Goal: Task Accomplishment & Management: Use online tool/utility

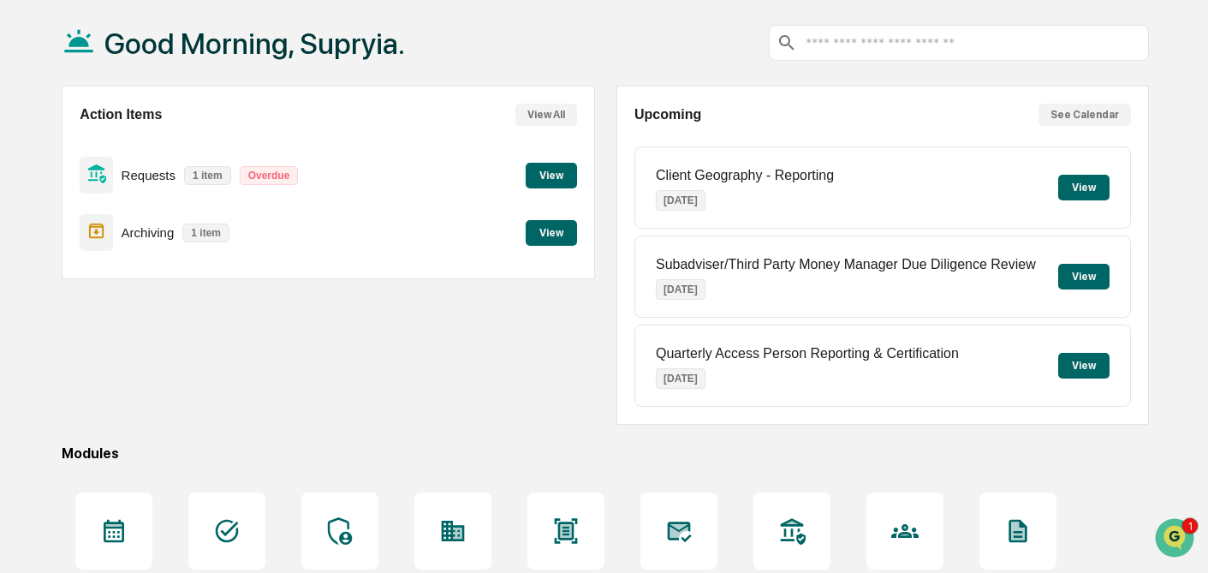
click at [561, 169] on button "View" at bounding box center [551, 176] width 51 height 26
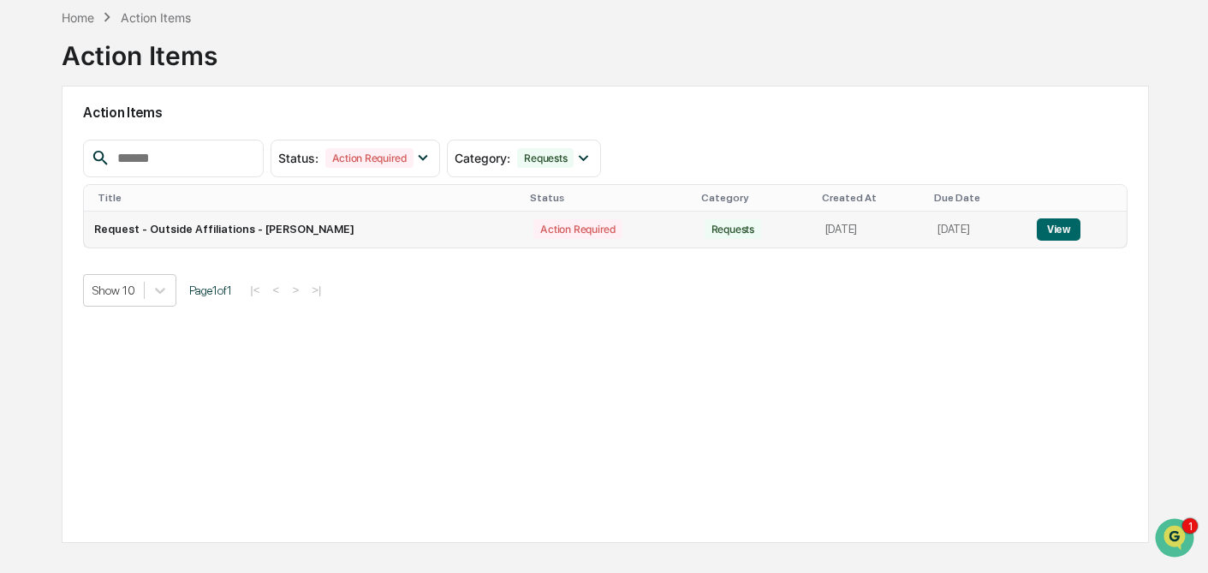
click at [1067, 229] on button "View" at bounding box center [1059, 229] width 44 height 22
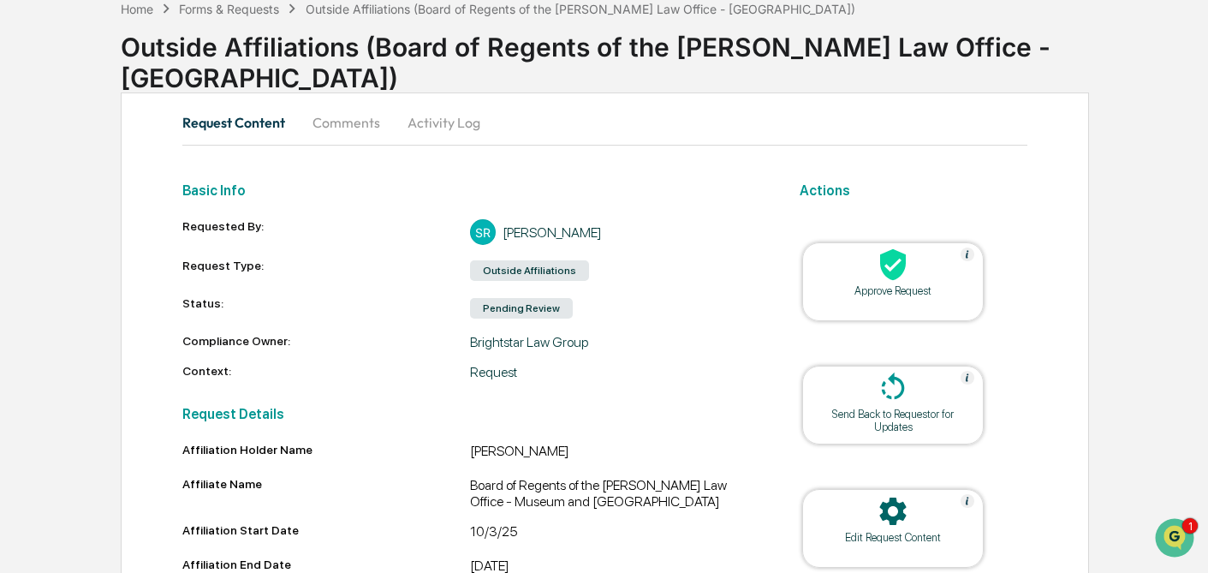
scroll to position [76, 0]
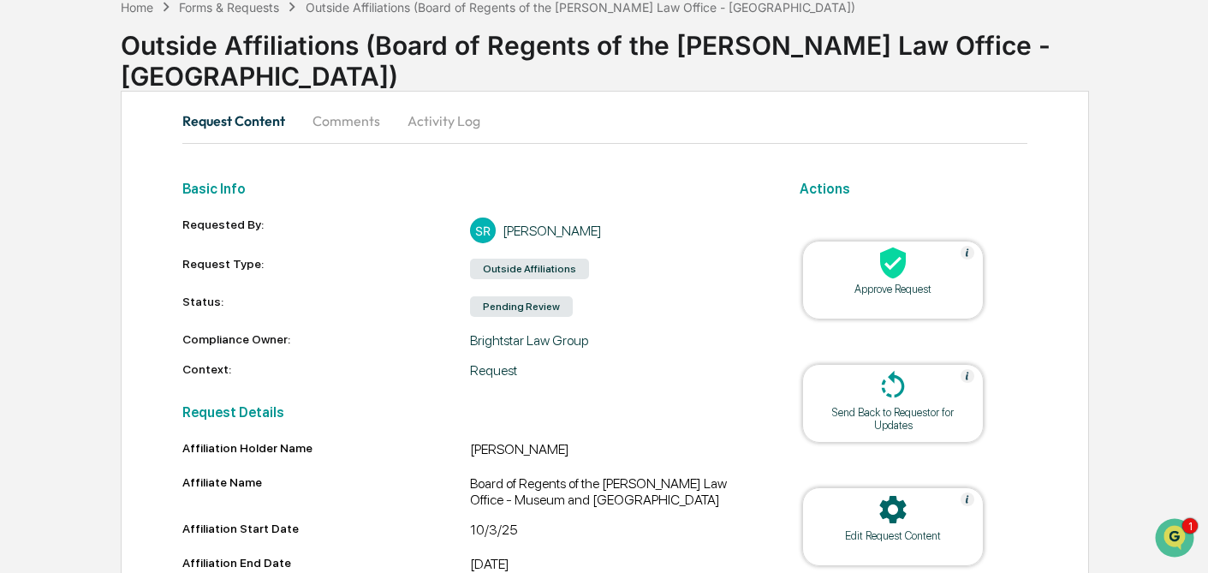
click at [906, 274] on icon at bounding box center [893, 263] width 34 height 34
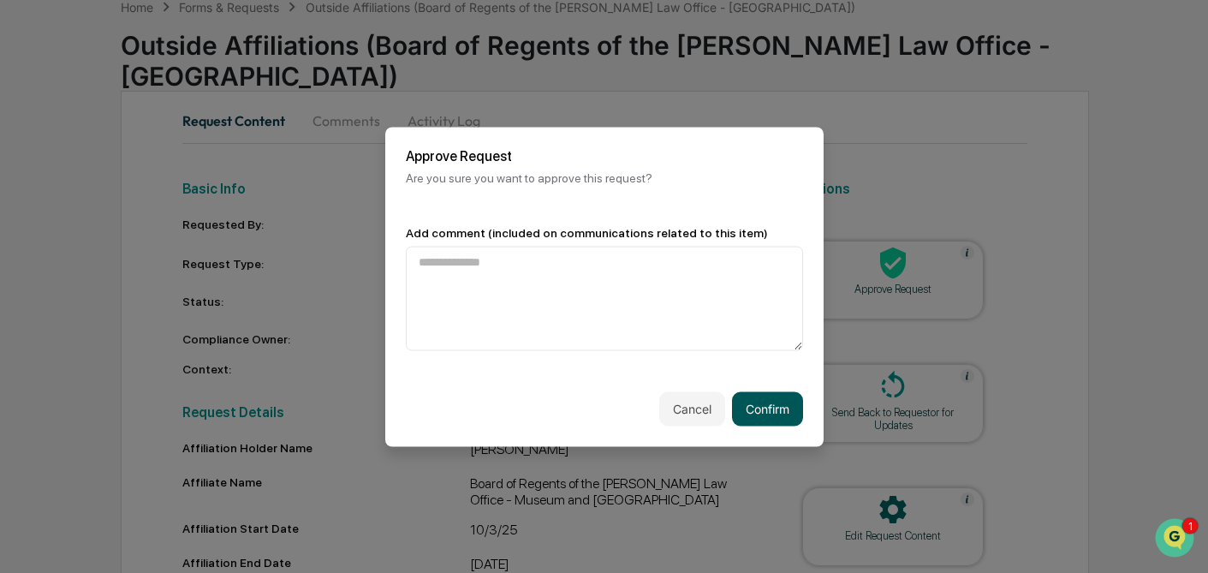
click at [773, 410] on button "Confirm" at bounding box center [767, 408] width 71 height 34
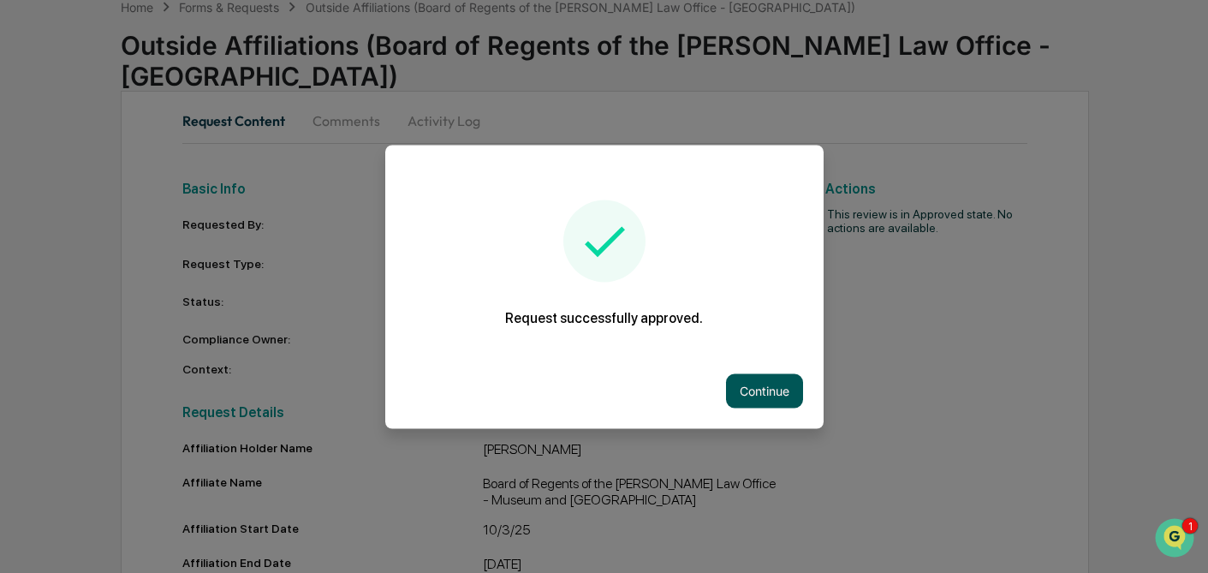
click at [775, 380] on button "Continue" at bounding box center [764, 390] width 77 height 34
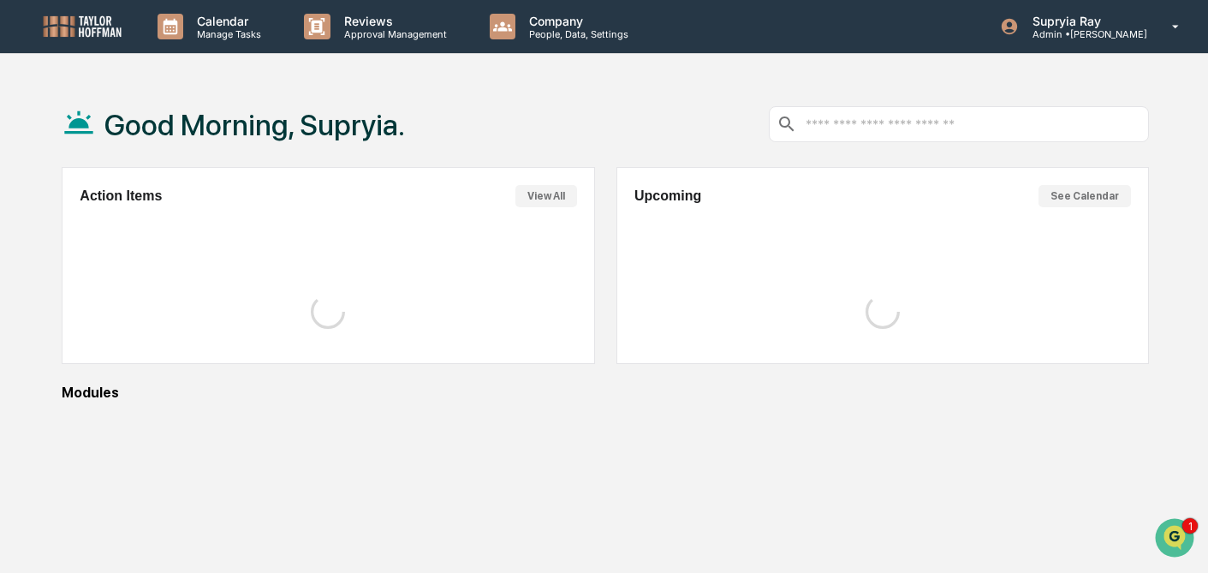
scroll to position [76, 0]
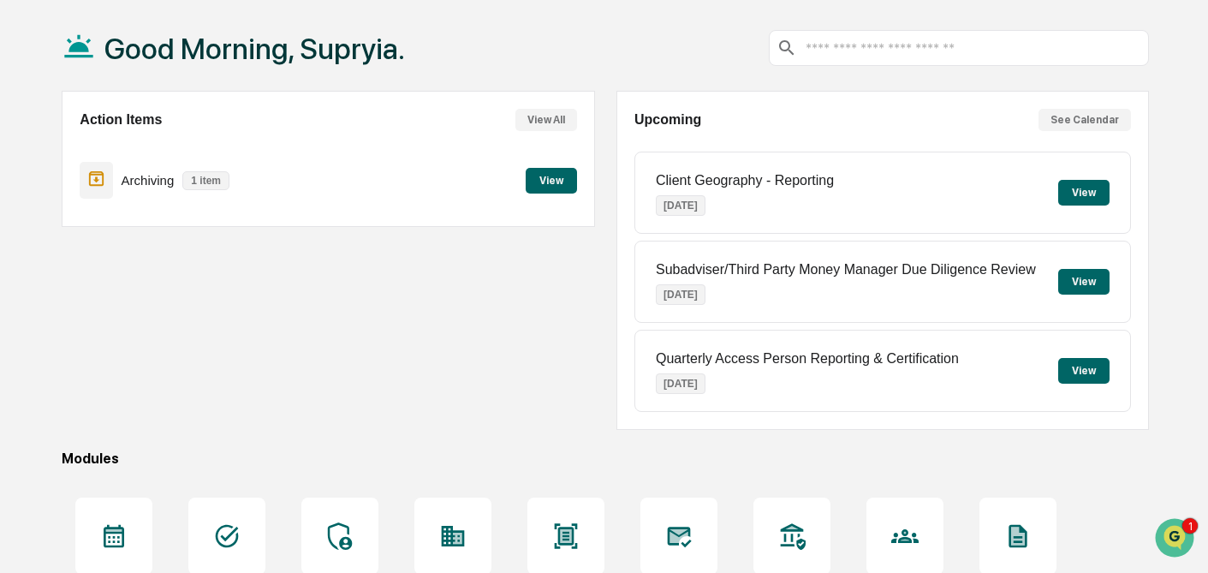
click at [558, 173] on button "View" at bounding box center [551, 181] width 51 height 26
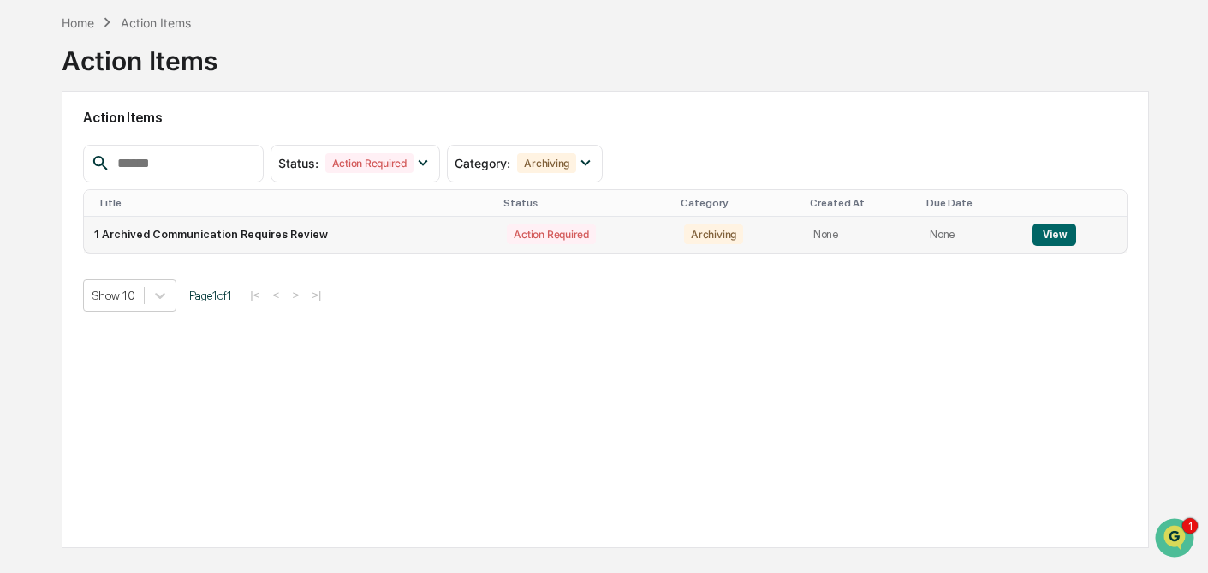
click at [1043, 240] on button "View" at bounding box center [1054, 234] width 44 height 22
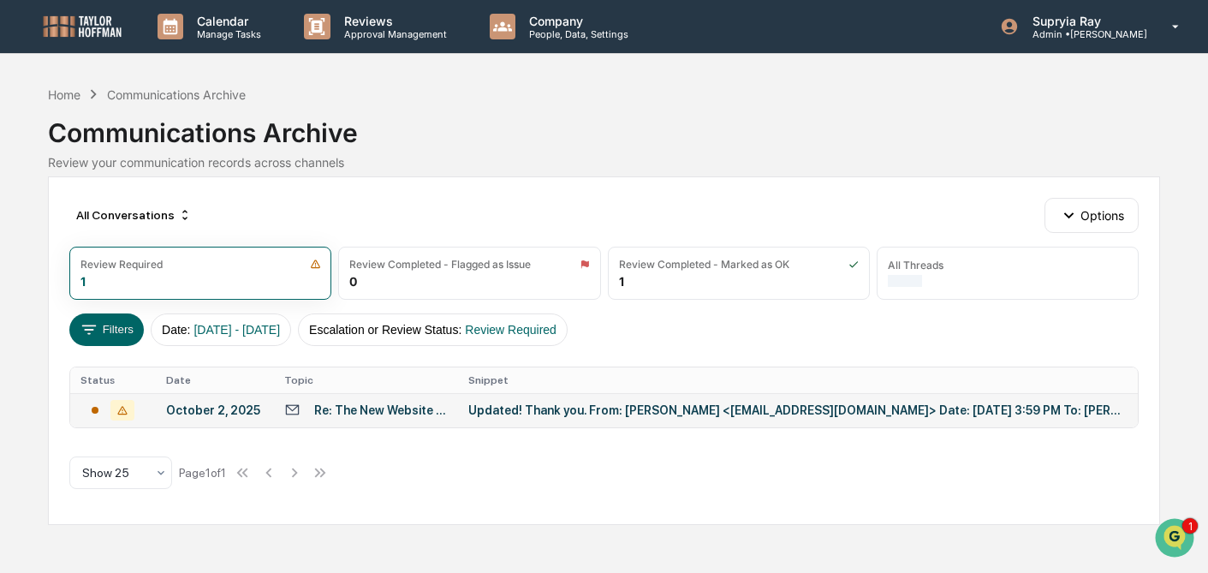
click at [671, 412] on div "Updated! Thank you. From: [PERSON_NAME] <[EMAIL_ADDRESS][DOMAIN_NAME]> Date: [D…" at bounding box center [797, 410] width 659 height 14
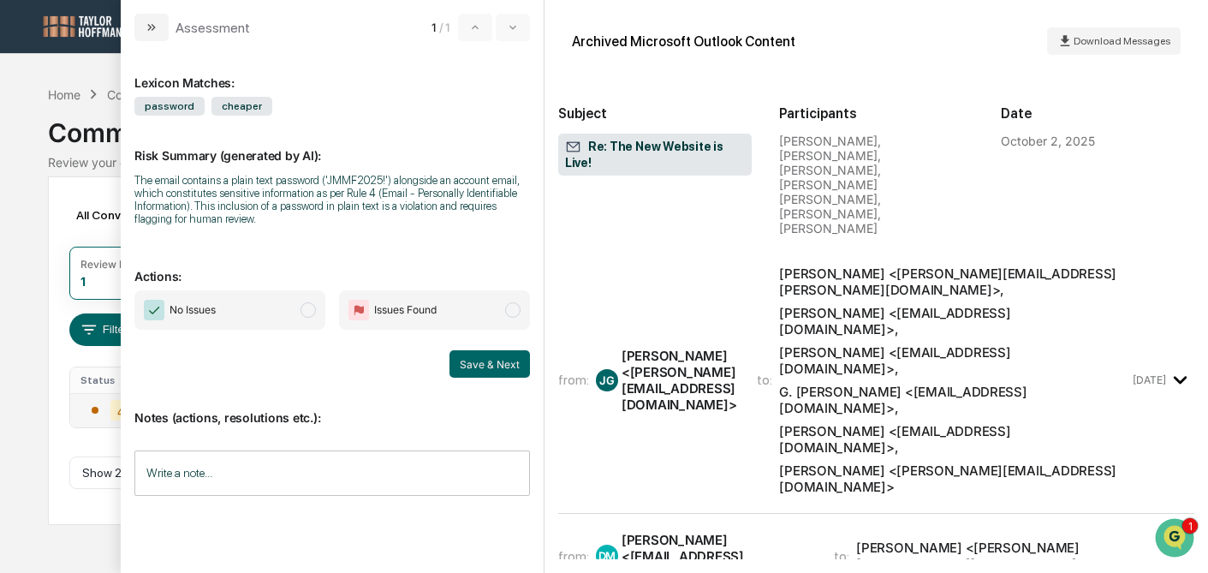
click at [1179, 376] on icon "modal" at bounding box center [1180, 380] width 13 height 8
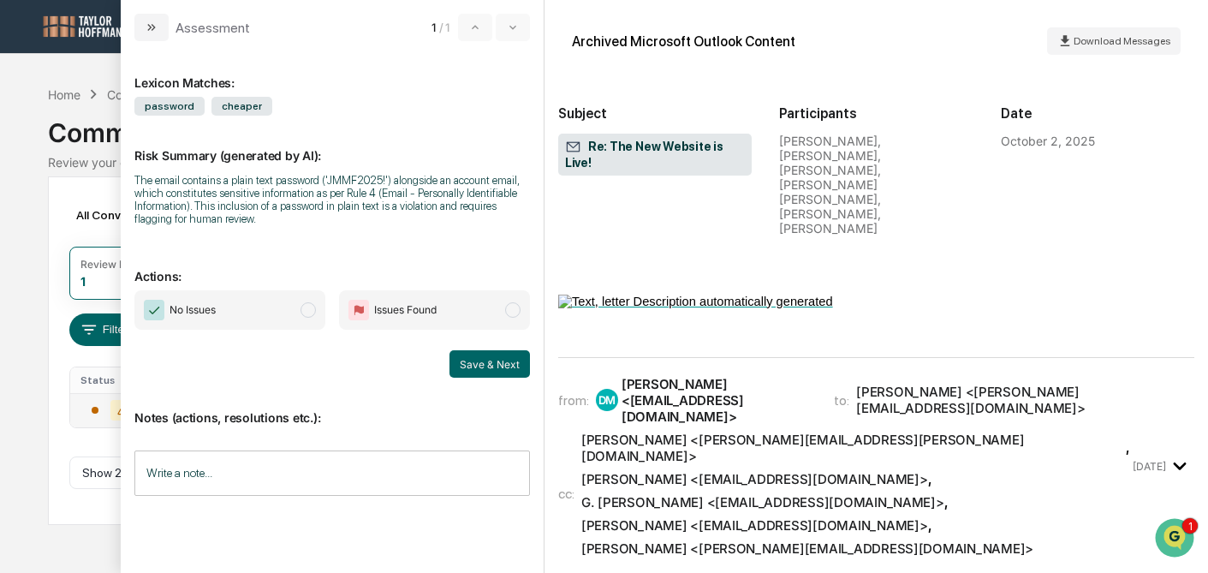
scroll to position [575, 0]
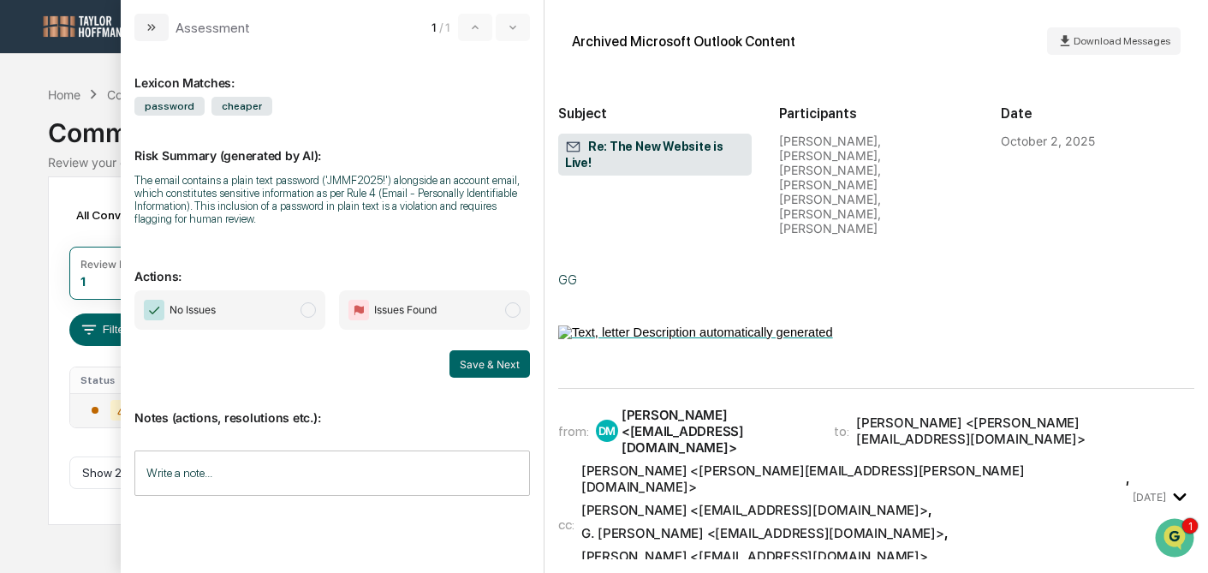
click at [1172, 483] on icon "modal" at bounding box center [1180, 497] width 28 height 28
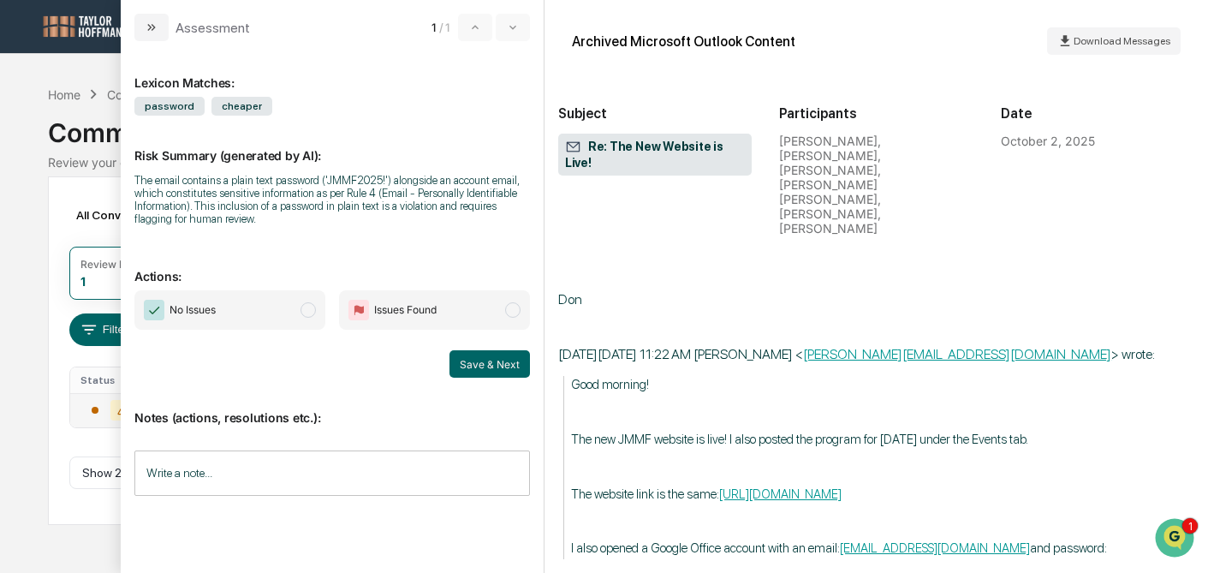
scroll to position [2514, 0]
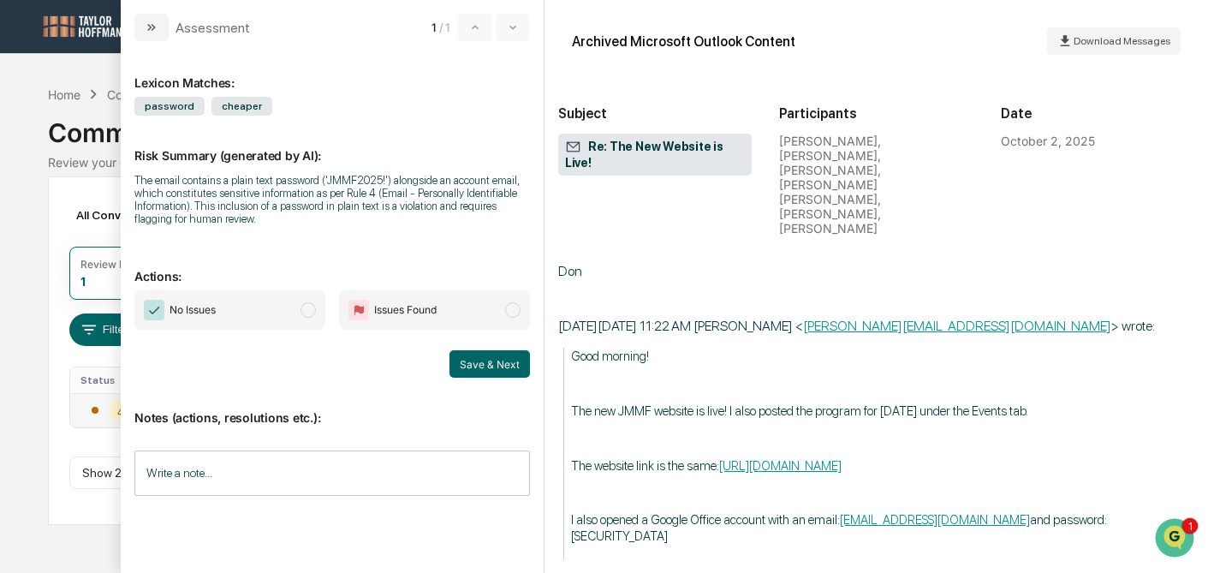
click at [308, 313] on span "modal" at bounding box center [307, 309] width 15 height 15
click at [484, 365] on button "Save & Next" at bounding box center [489, 363] width 80 height 27
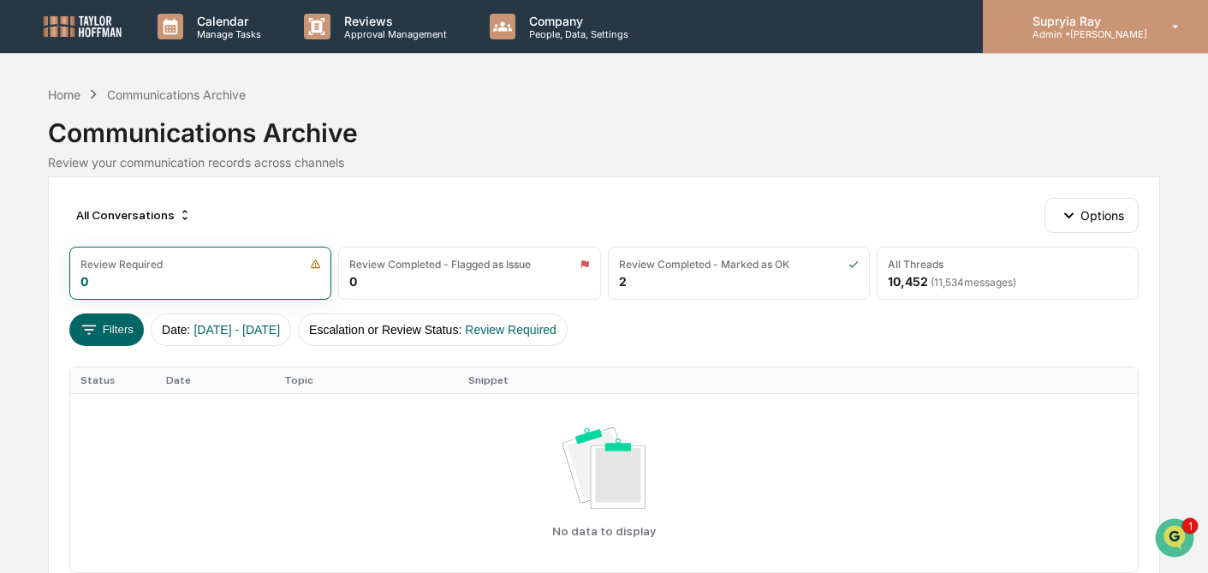
click at [1073, 36] on p "Admin • [PERSON_NAME]" at bounding box center [1083, 34] width 128 height 12
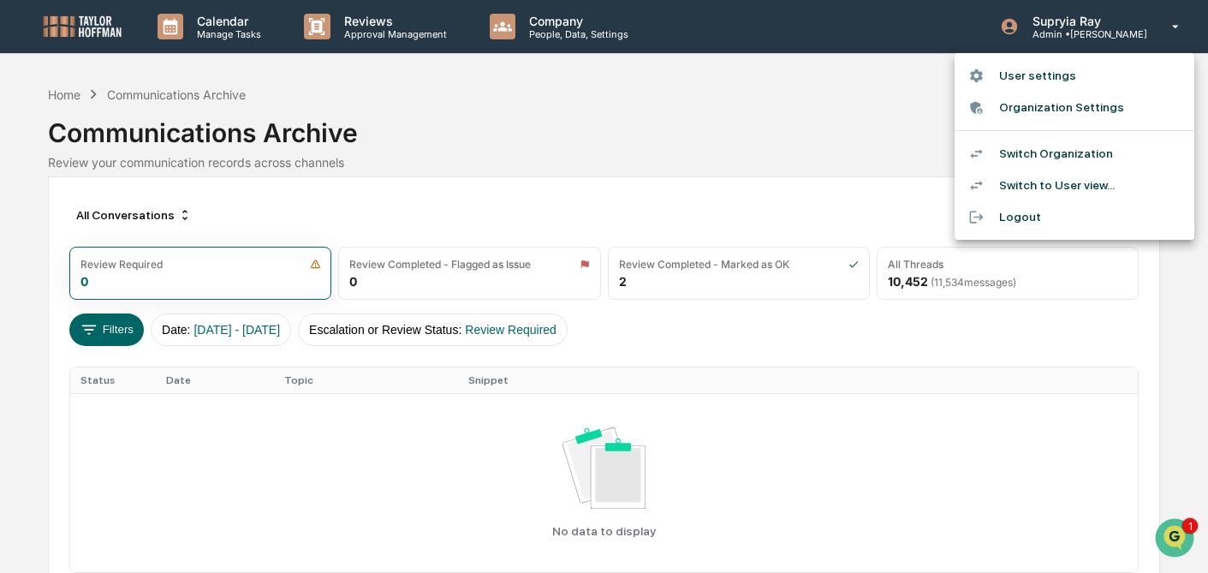
click at [1037, 157] on li "Switch Organization" at bounding box center [1074, 154] width 240 height 32
